Goal: Navigation & Orientation: Find specific page/section

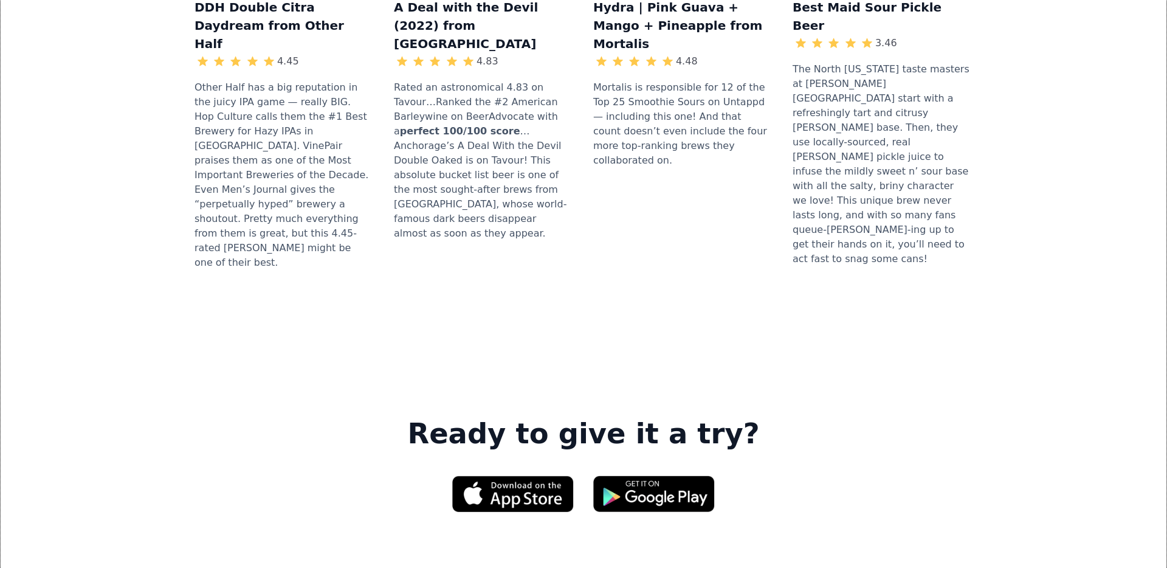
scroll to position [1866, 0]
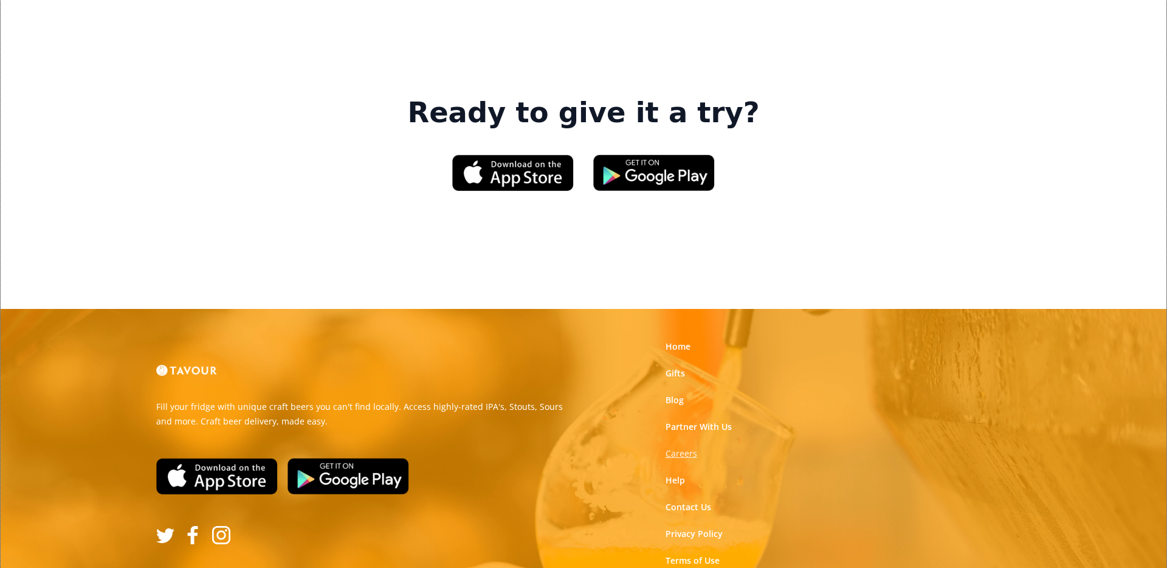
click at [688, 447] on strong "Careers" at bounding box center [682, 453] width 32 height 12
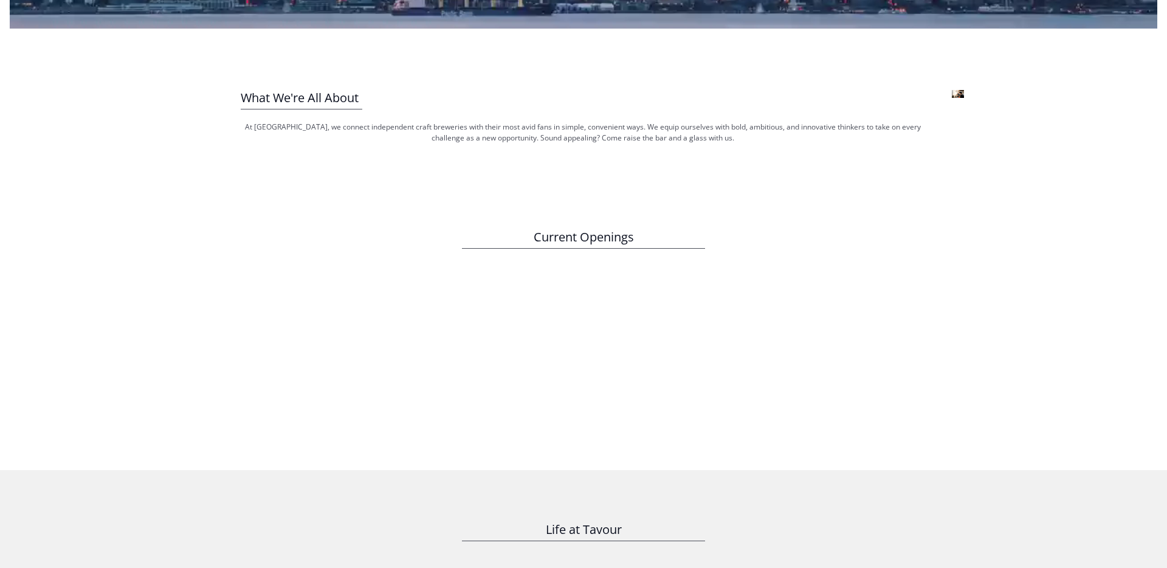
scroll to position [739, 0]
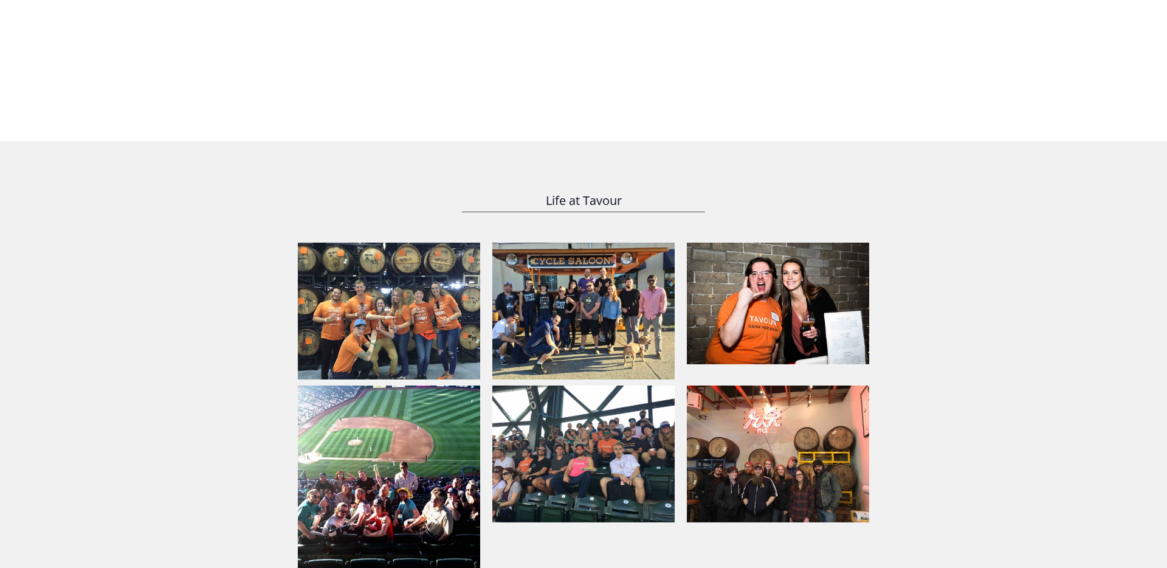
click at [433, 287] on img at bounding box center [389, 311] width 182 height 137
click at [456, 281] on img at bounding box center [389, 311] width 182 height 137
click at [421, 436] on img at bounding box center [389, 473] width 182 height 188
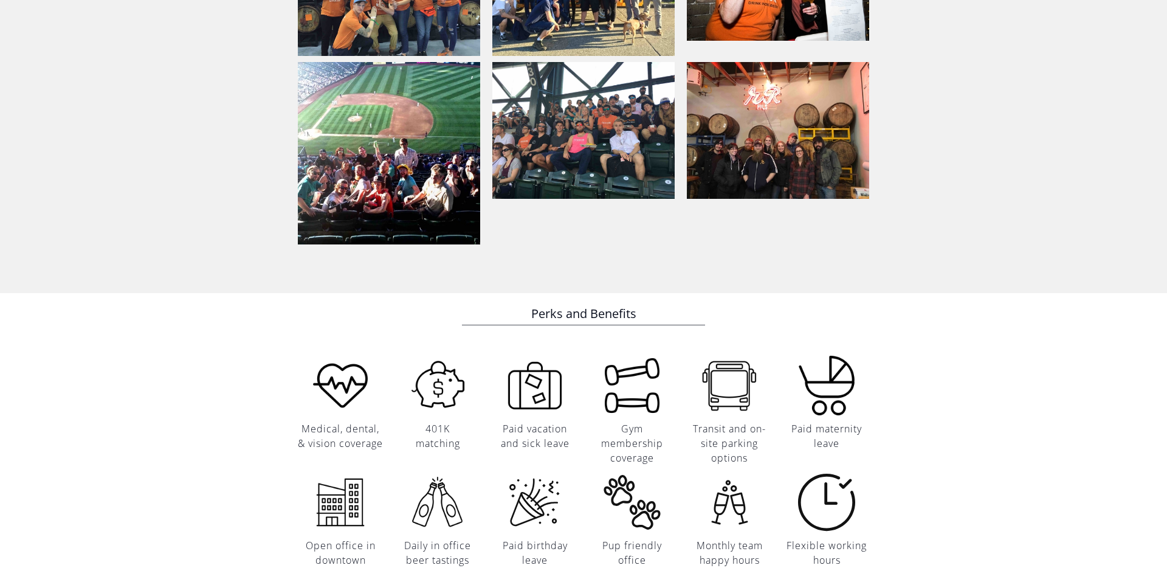
scroll to position [496, 0]
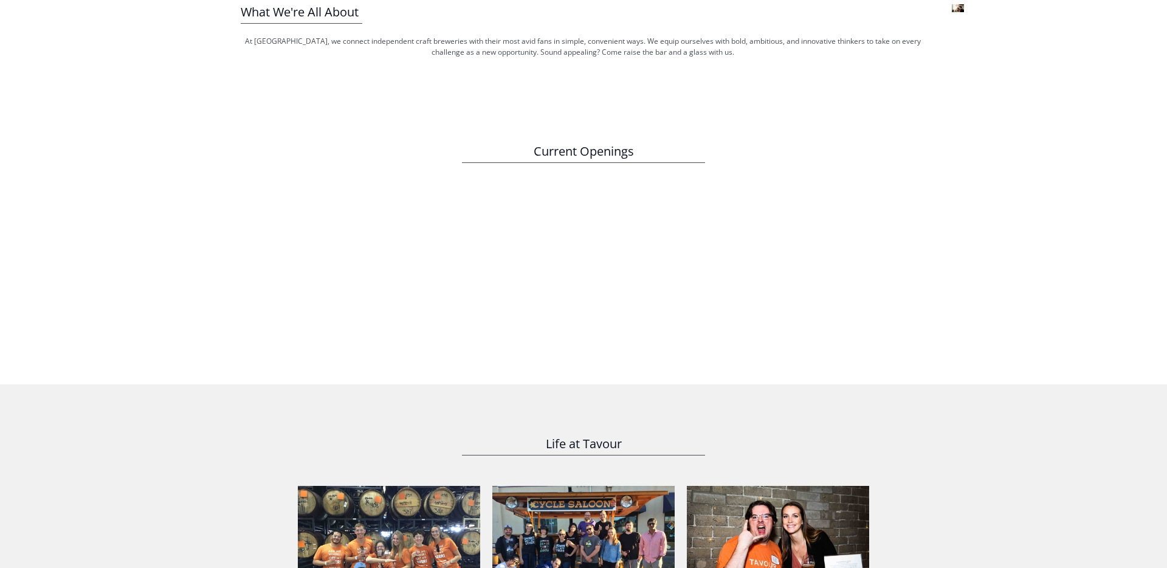
drag, startPoint x: 686, startPoint y: 258, endPoint x: 996, endPoint y: 13, distance: 394.7
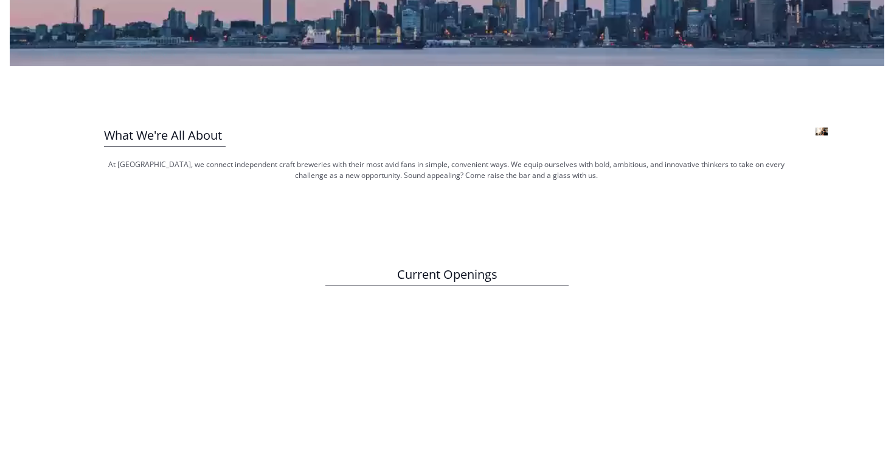
scroll to position [403, 0]
